Goal: Information Seeking & Learning: Learn about a topic

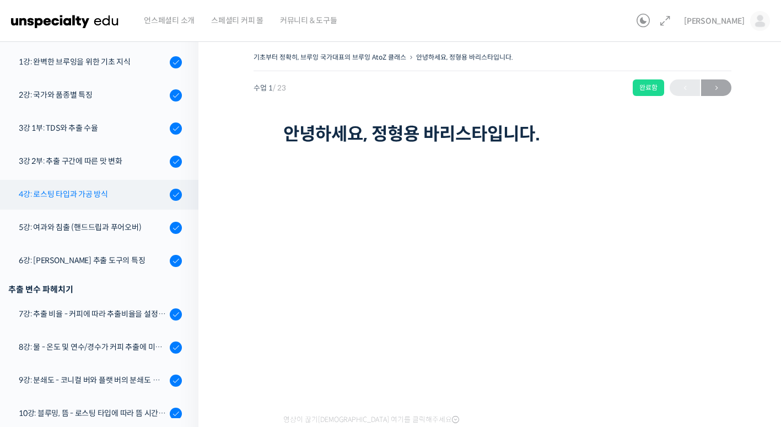
scroll to position [243, 0]
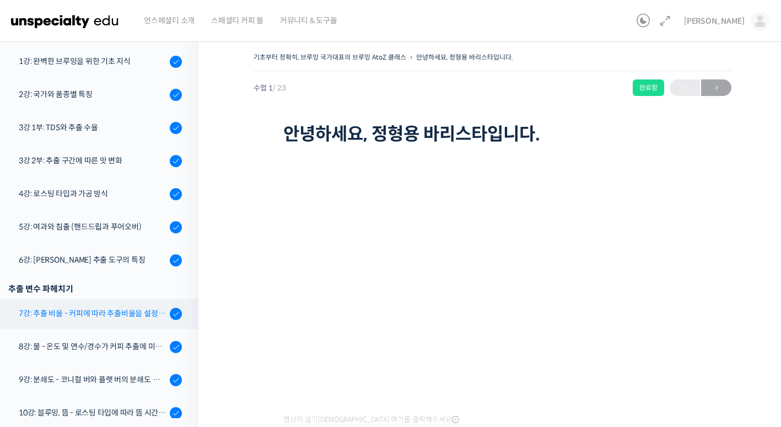
click at [82, 315] on div "7강: 추출 비율 - 커피에 따라 추출비율을 설정하는 방법" at bounding box center [93, 313] width 148 height 12
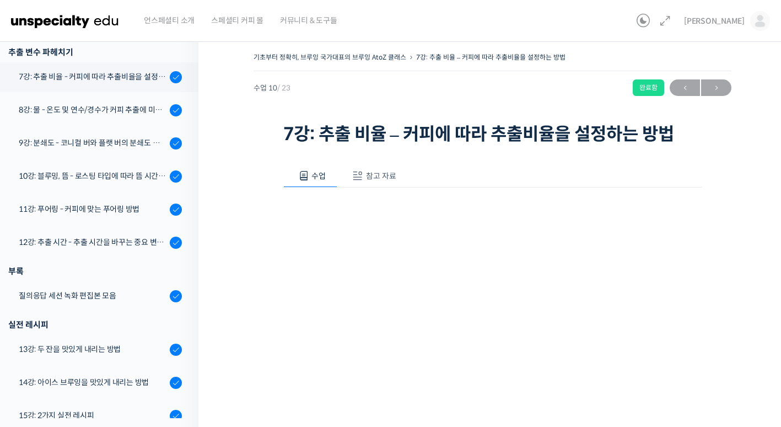
scroll to position [479, 0]
click at [51, 114] on div "8강: 물 - 온도 및 연수/경수가 커피 추출에 미치는 영향" at bounding box center [93, 110] width 148 height 12
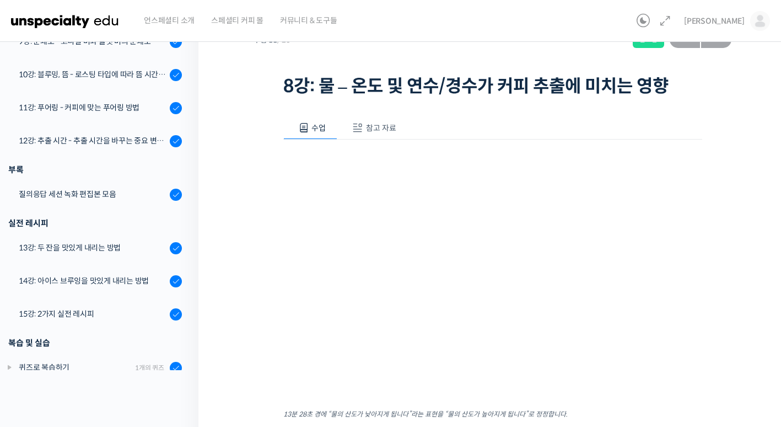
scroll to position [50, 0]
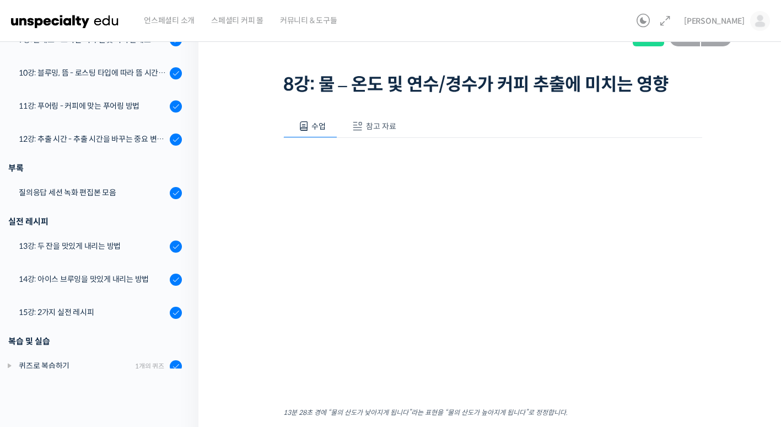
click at [541, 417] on em "13분 28초 경에 “물의 산도가 낮아지게 됩니다”라는 표현을 “물의 산도가 높아지게 됩니다”로 정정합니다." at bounding box center [425, 415] width 284 height 12
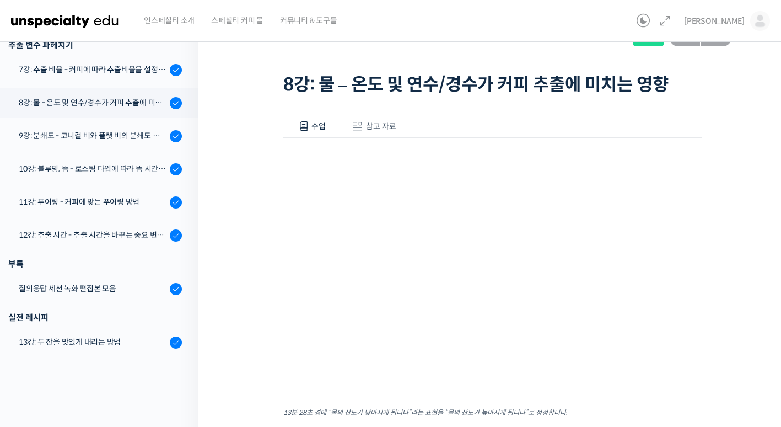
scroll to position [436, 0]
click at [238, 144] on div "기초부터 정확히, 브루잉 국가대표의 브루잉 AtoZ 클래스 8강: 물 – 온도 및 연수/경수가 커피 추출에 미치는 영향 완료함 수업 11 / …" at bounding box center [492, 248] width 588 height 531
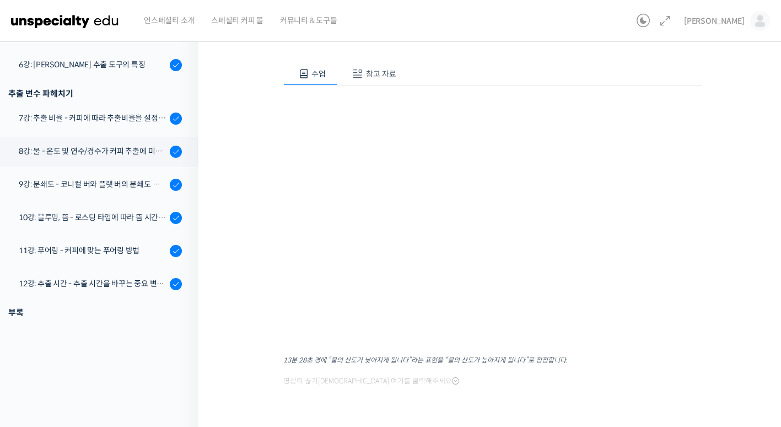
scroll to position [67, 0]
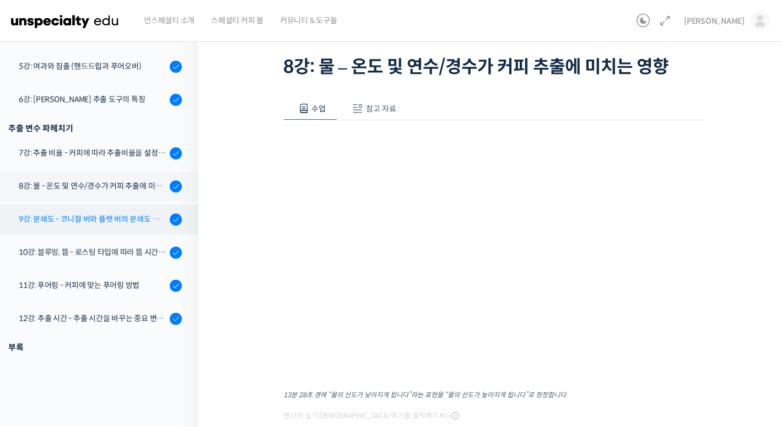
click at [49, 221] on div "9강: 분쇄도 - 코니컬 버와 플랫 버의 분쇄도 차이는 왜 추출 결과물에 영향을 미치는가" at bounding box center [93, 219] width 148 height 12
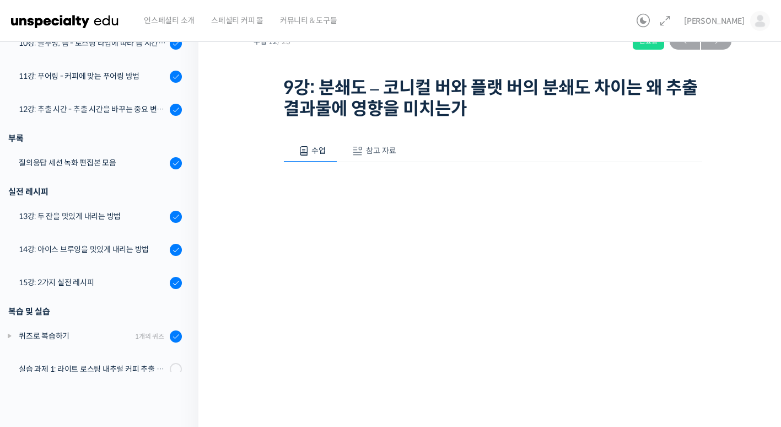
scroll to position [51, 0]
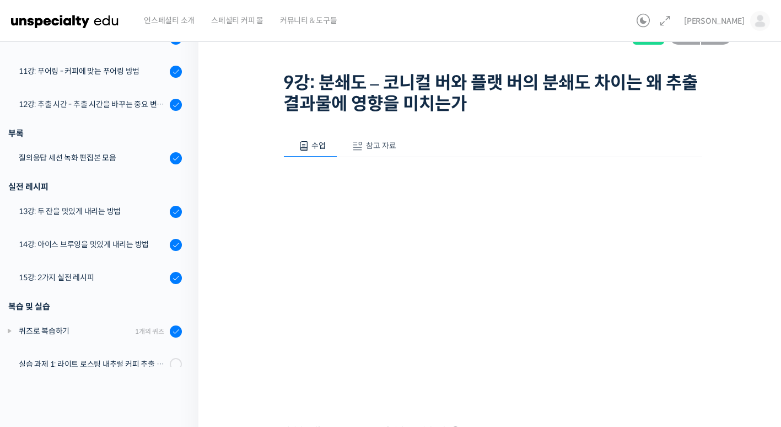
click at [718, 292] on div "기초부터 정확히, 브루잉 국가대표의 브루잉 AtoZ 클래스 9강: 분쇄도 – 코니컬 버와 플랫 버의 분쇄도 차이는 왜 추출 결과물에 영향을 미…" at bounding box center [493, 243] width 478 height 490
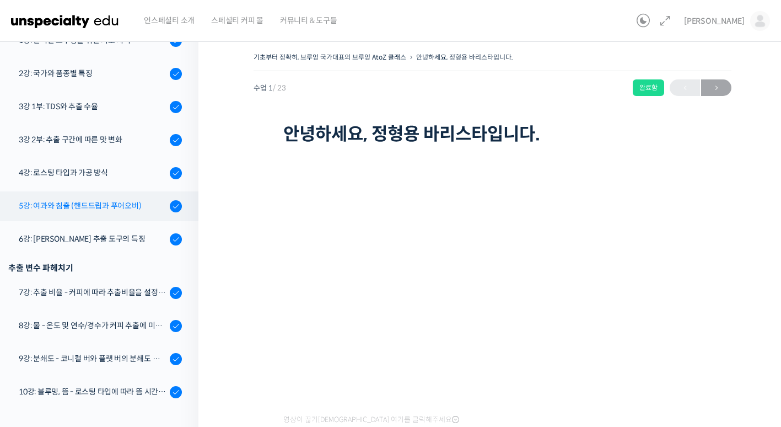
scroll to position [264, 0]
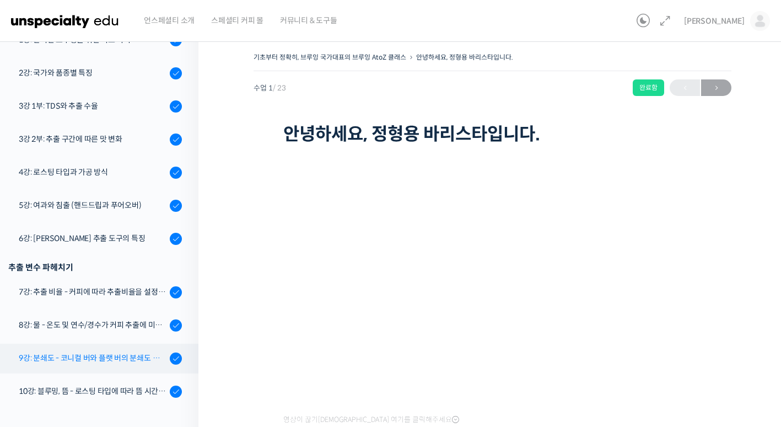
click at [133, 363] on div "9강: 분쇄도 - 코니컬 버와 플랫 버의 분쇄도 차이는 왜 추출 결과물에 영향을 미치는가" at bounding box center [93, 358] width 148 height 12
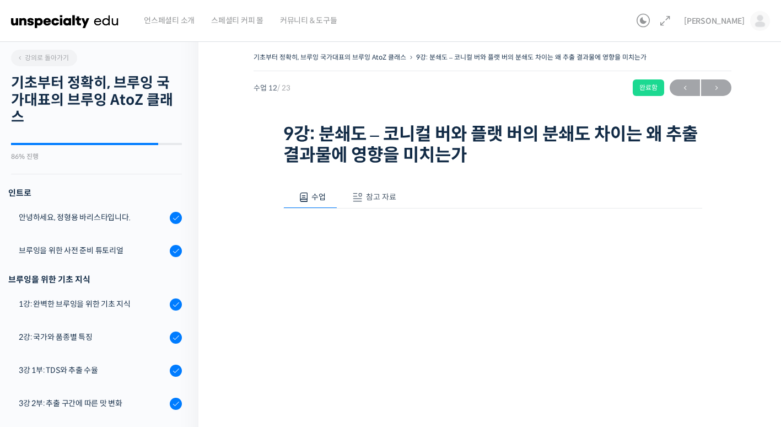
scroll to position [135, 0]
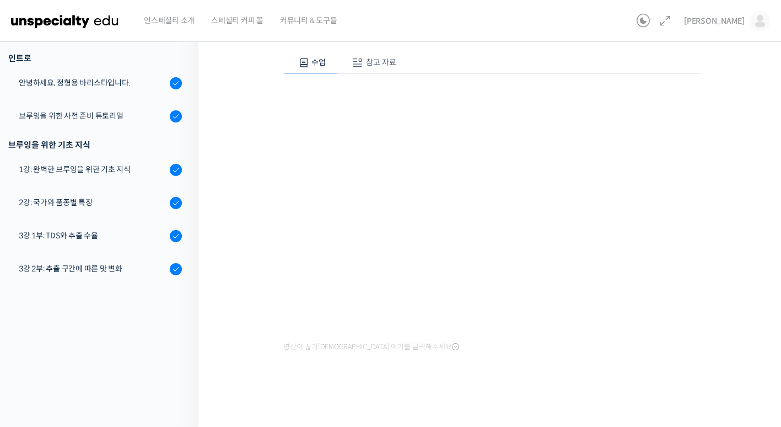
click at [624, 371] on div "수업 참고 자료 영상이 끊기[DEMOGRAPHIC_DATA]를 클릭해주세요 PPT 수업 자료 (클릭하시면 새 창에서 열립니다) 보충 교보재 (…" at bounding box center [492, 220] width 419 height 371
